Goal: Task Accomplishment & Management: Use online tool/utility

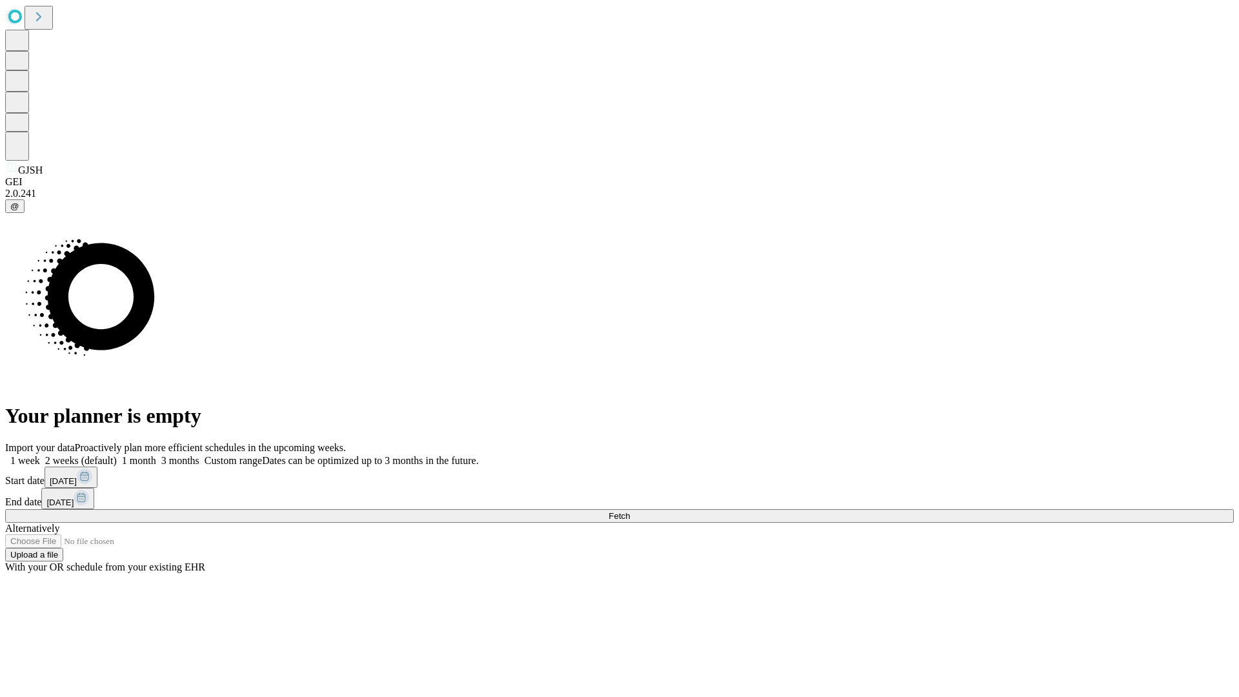
click at [630, 511] on span "Fetch" at bounding box center [618, 516] width 21 height 10
